Goal: Task Accomplishment & Management: Manage account settings

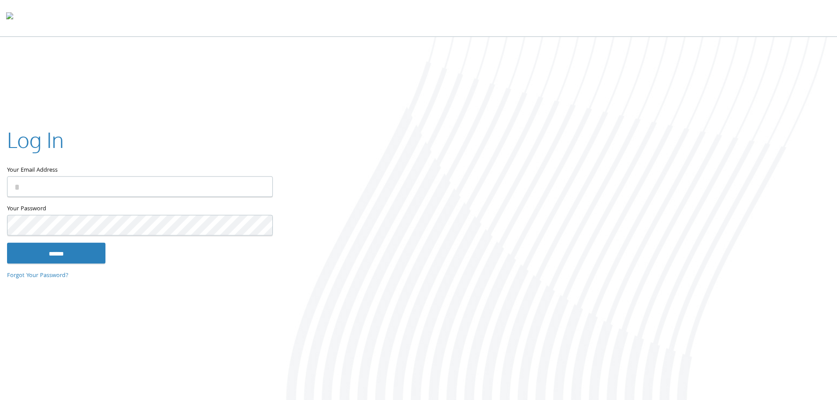
click at [119, 179] on input "Your Email Address" at bounding box center [140, 186] width 266 height 21
type input "**********"
click at [7, 242] on input "******" at bounding box center [56, 252] width 98 height 21
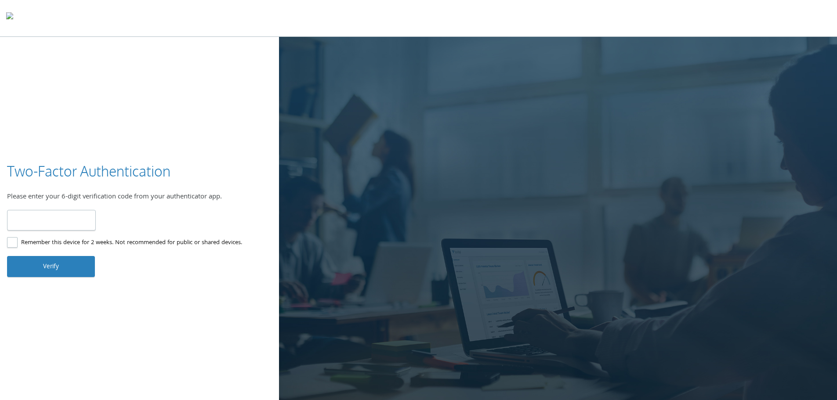
type input "******"
